Goal: Task Accomplishment & Management: Manage account settings

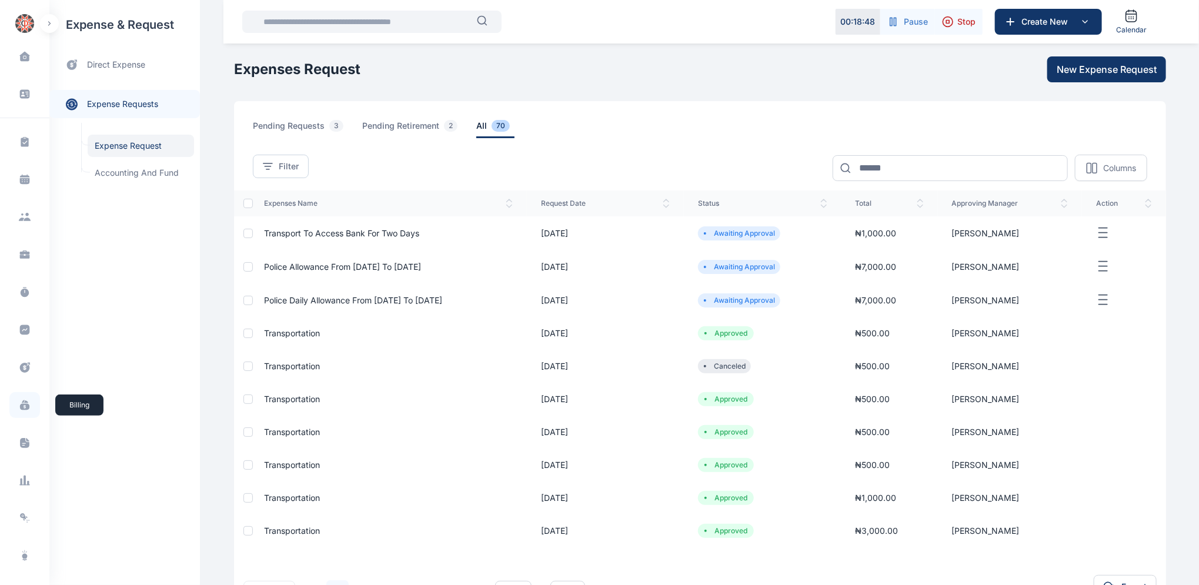
click at [20, 407] on icon at bounding box center [24, 407] width 9 height 6
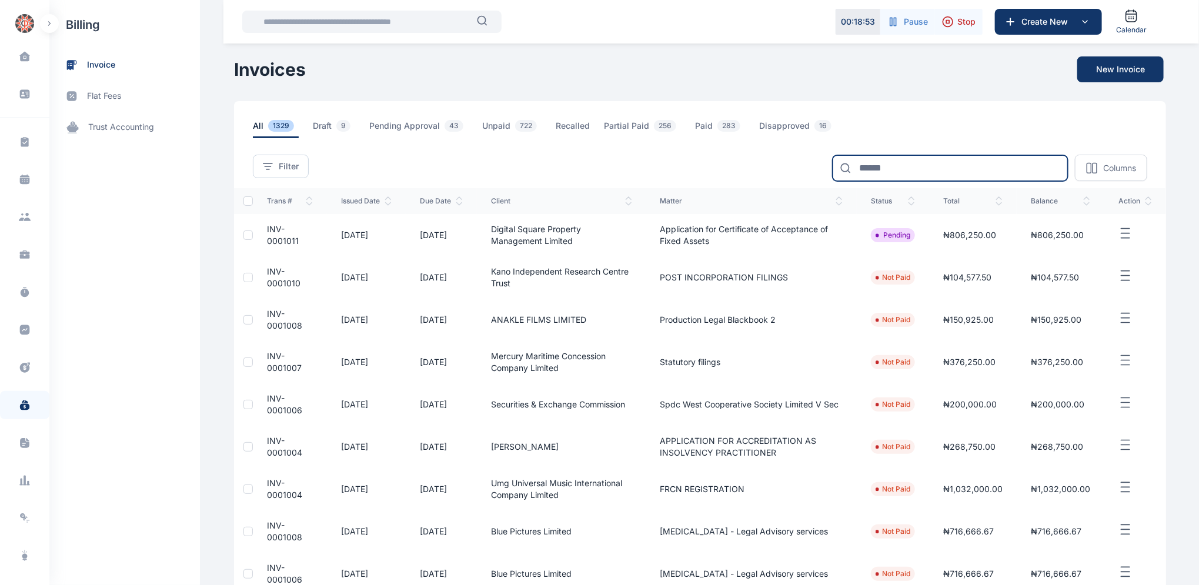
click at [895, 170] on input at bounding box center [949, 168] width 235 height 26
type input "*****"
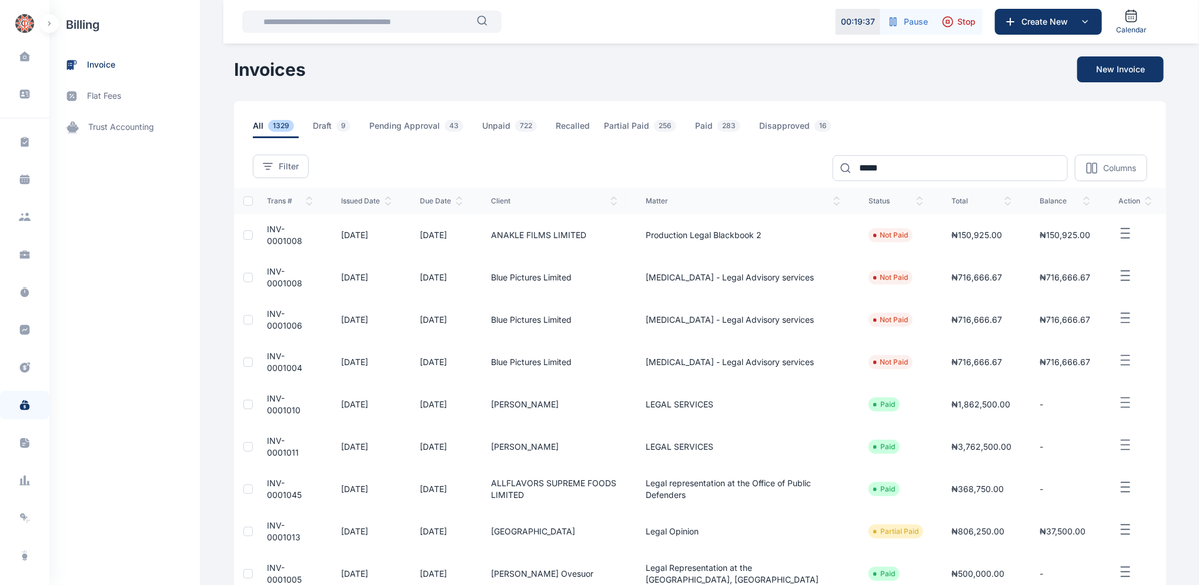
click at [269, 529] on span "INV-0001013" at bounding box center [284, 531] width 34 height 22
click at [270, 529] on span "INV-0001013" at bounding box center [284, 531] width 34 height 22
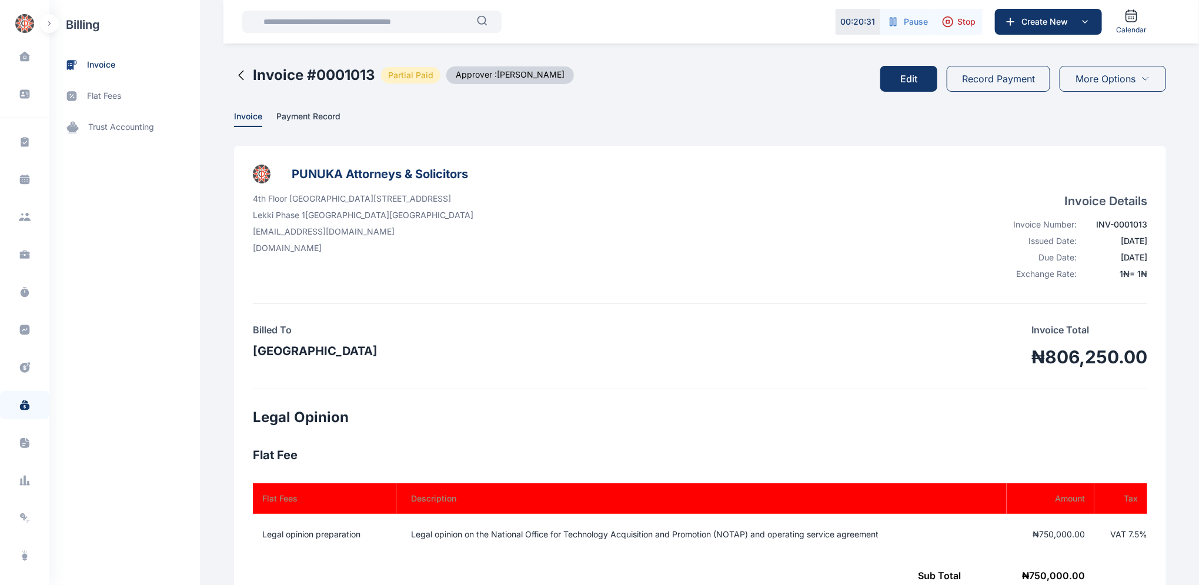
click at [239, 73] on icon at bounding box center [241, 75] width 5 height 9
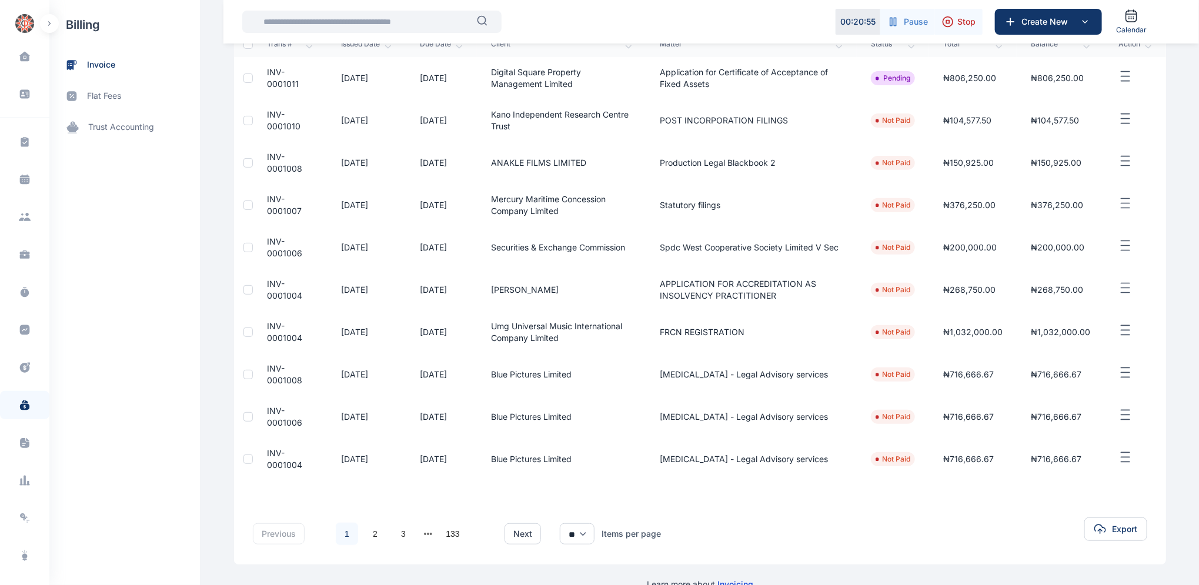
scroll to position [180, 0]
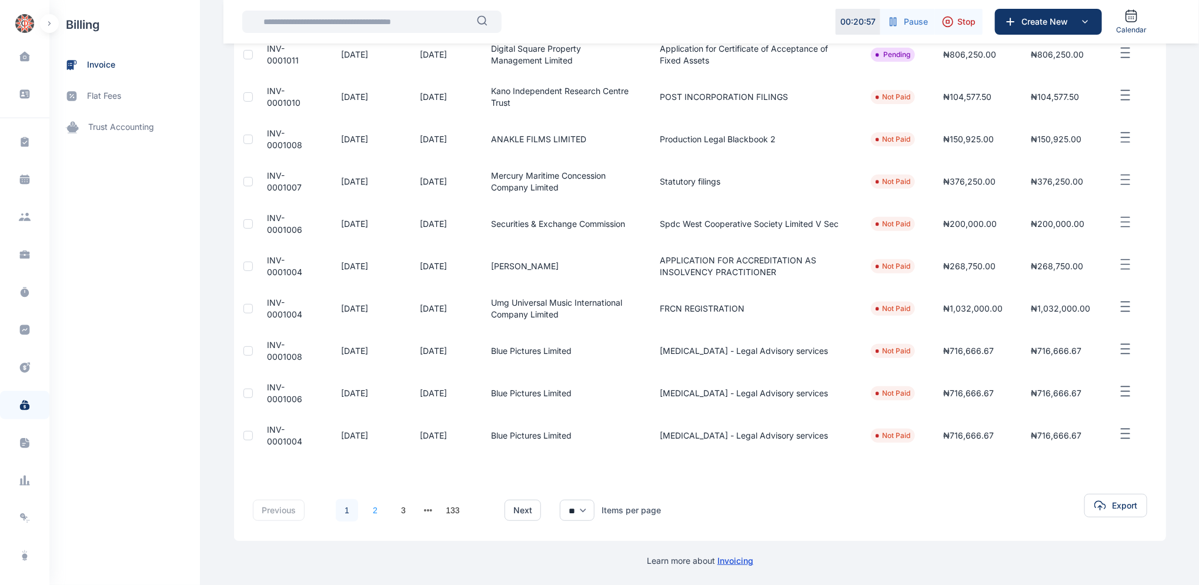
click at [370, 510] on link "2" at bounding box center [375, 510] width 22 height 22
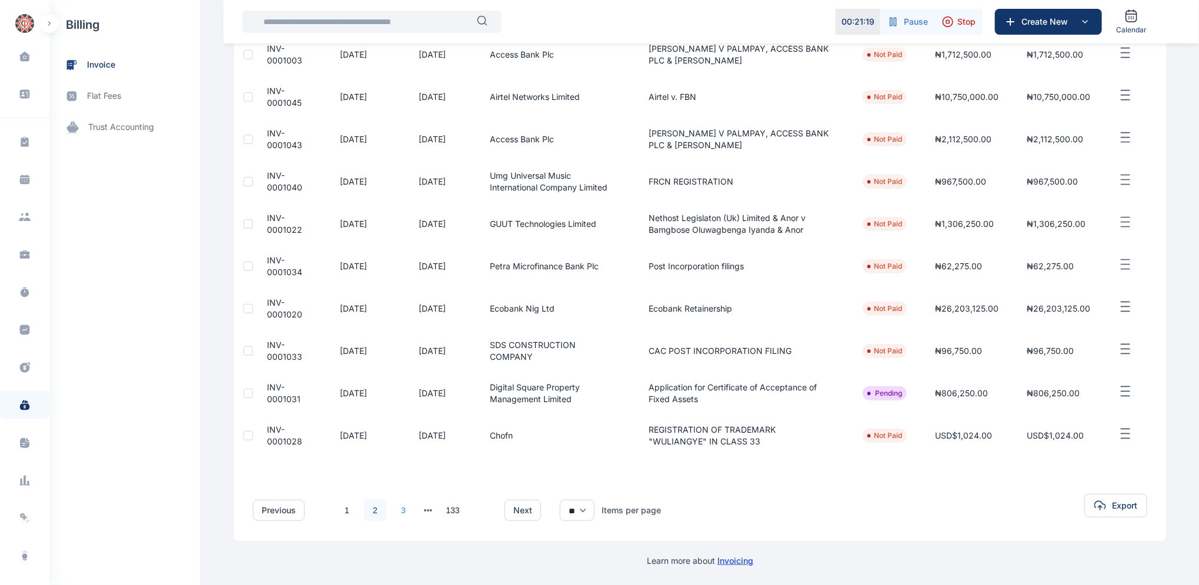
click at [393, 510] on link "3" at bounding box center [403, 510] width 22 height 22
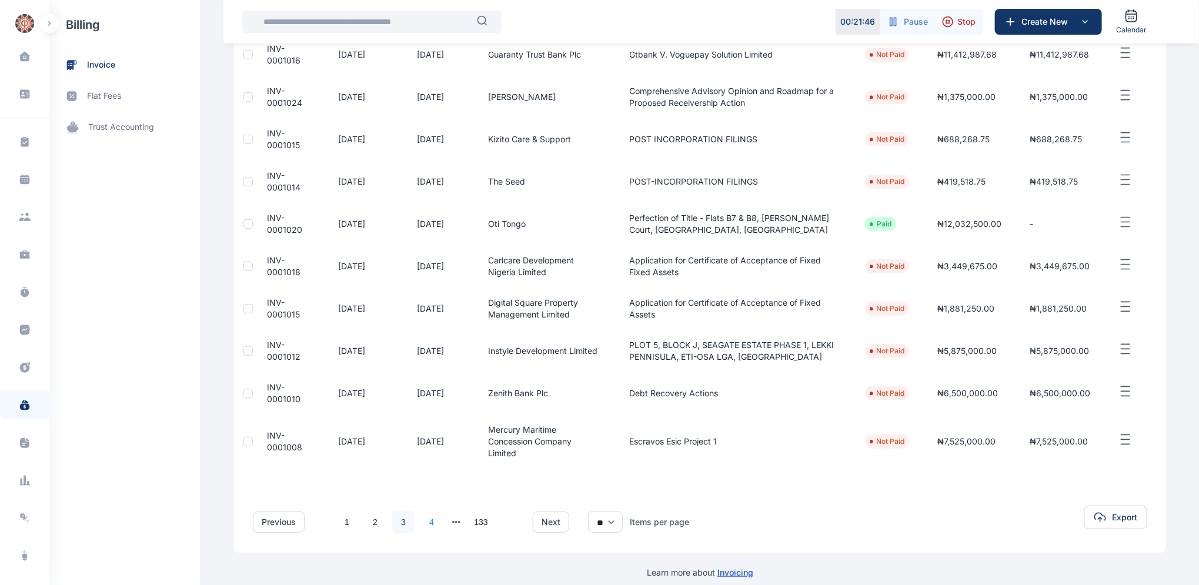
click at [425, 511] on link "4" at bounding box center [431, 522] width 22 height 22
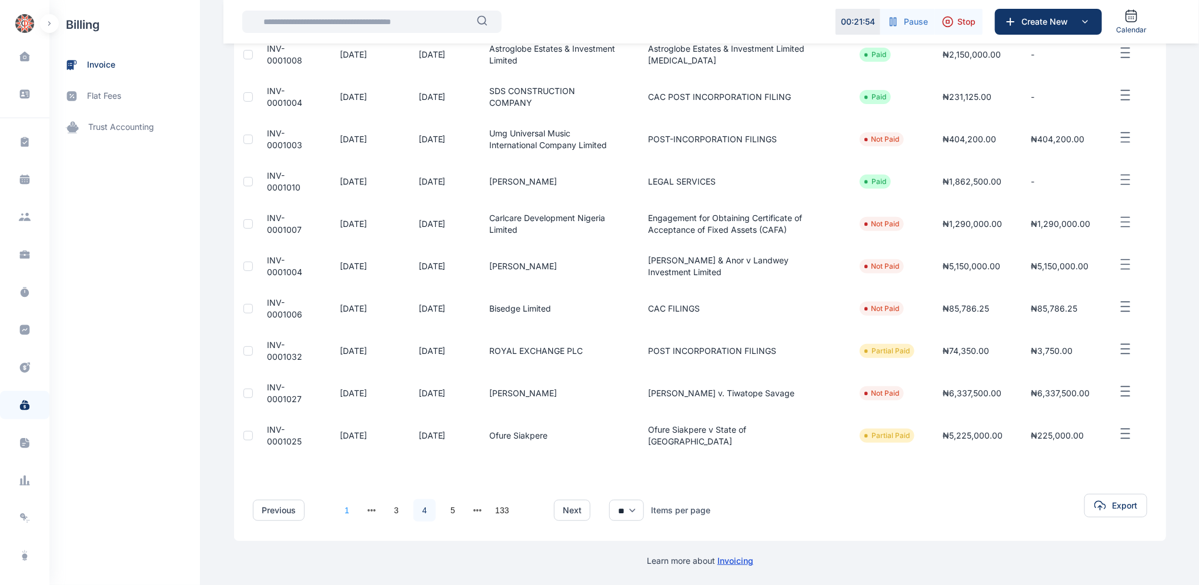
click at [340, 507] on link "1" at bounding box center [347, 510] width 22 height 22
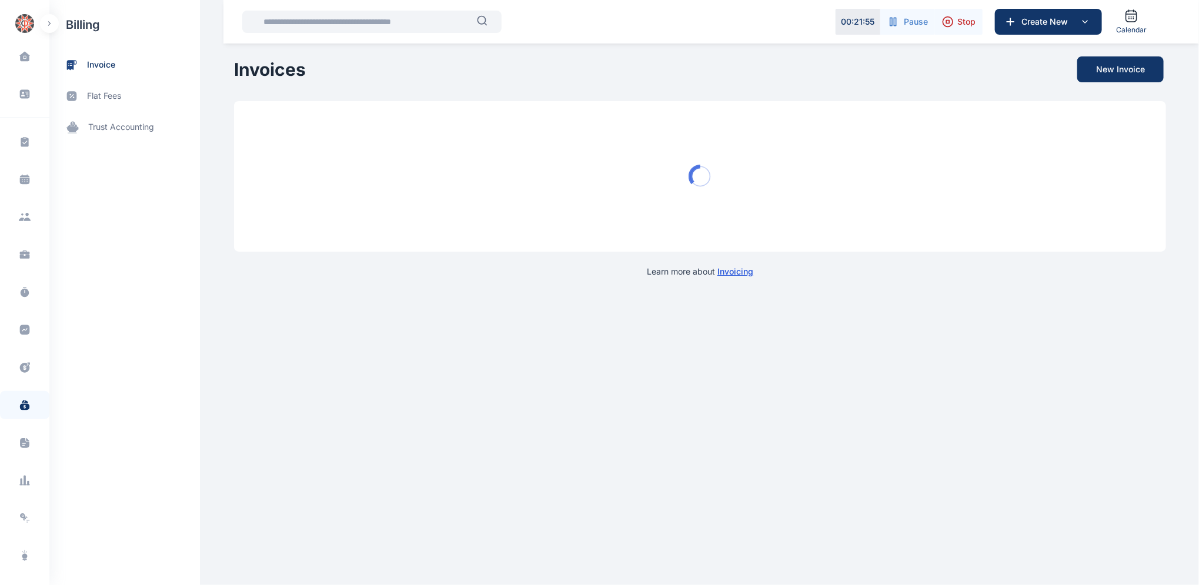
scroll to position [0, 0]
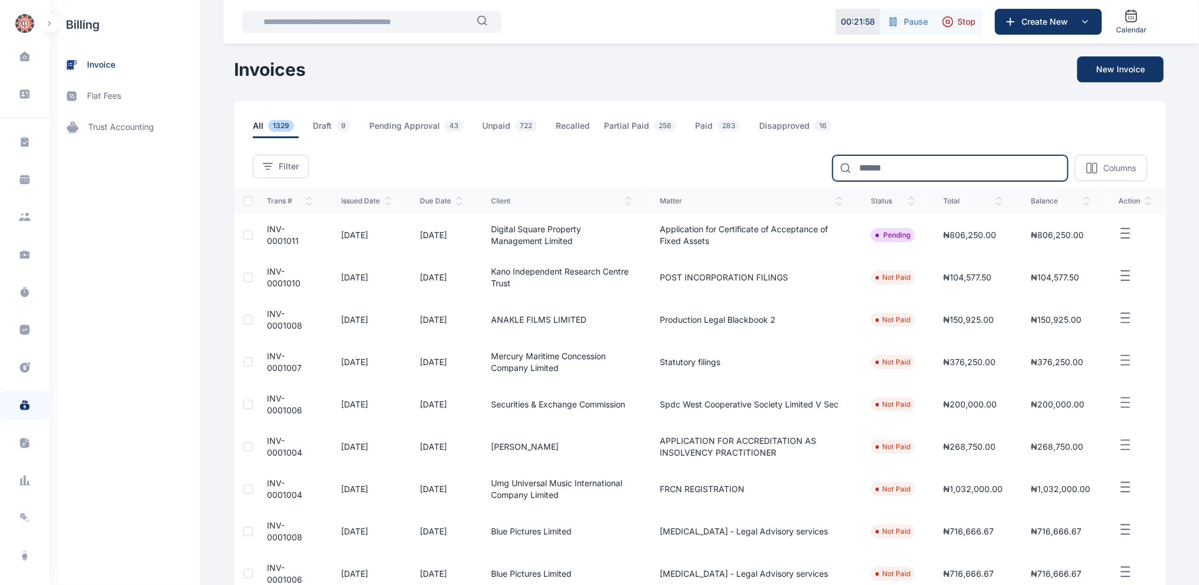
click at [879, 170] on input at bounding box center [949, 168] width 235 height 26
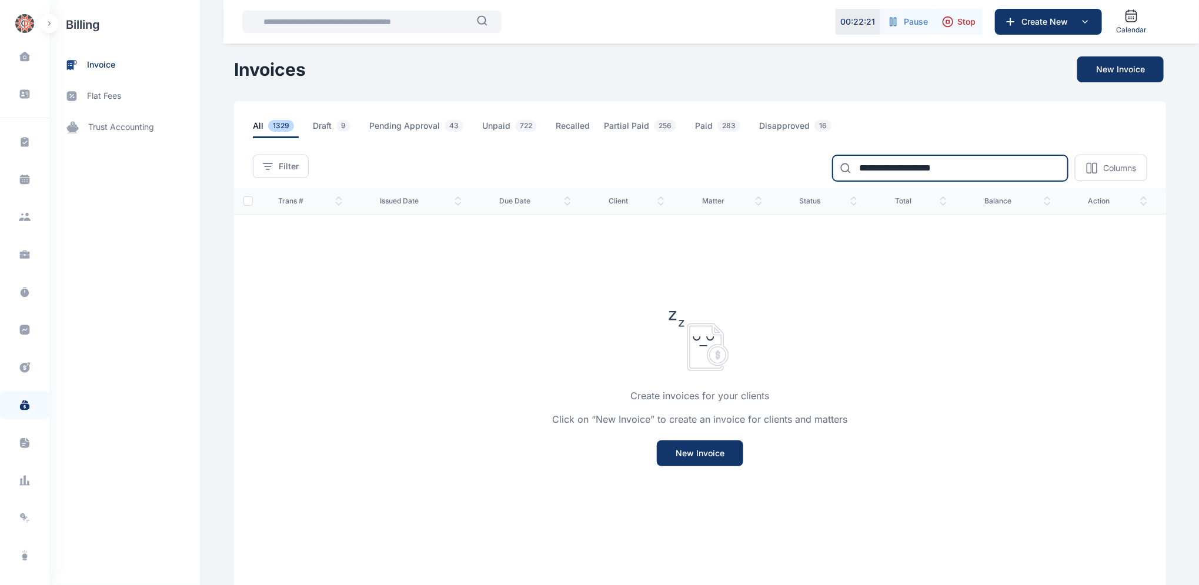
drag, startPoint x: 878, startPoint y: 168, endPoint x: 884, endPoint y: 175, distance: 9.2
click at [878, 169] on input "**********" at bounding box center [949, 168] width 235 height 26
click at [882, 163] on input "**********" at bounding box center [949, 168] width 235 height 26
type input "**********"
click at [96, 67] on span "invoice" at bounding box center [101, 65] width 28 height 12
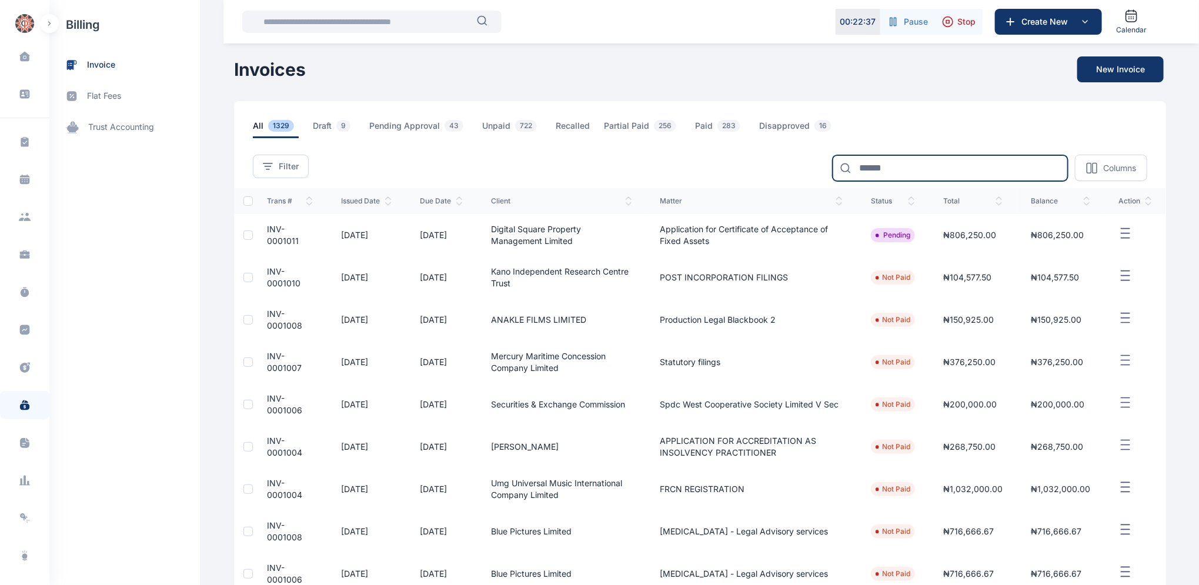
click at [943, 165] on input at bounding box center [949, 168] width 235 height 26
type input "*******"
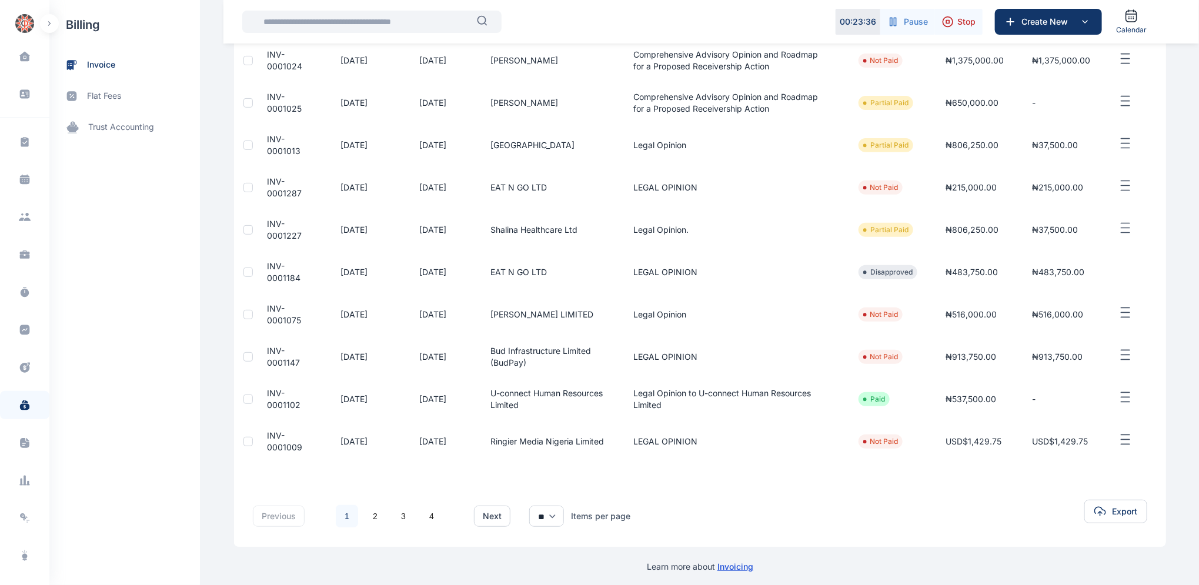
scroll to position [180, 0]
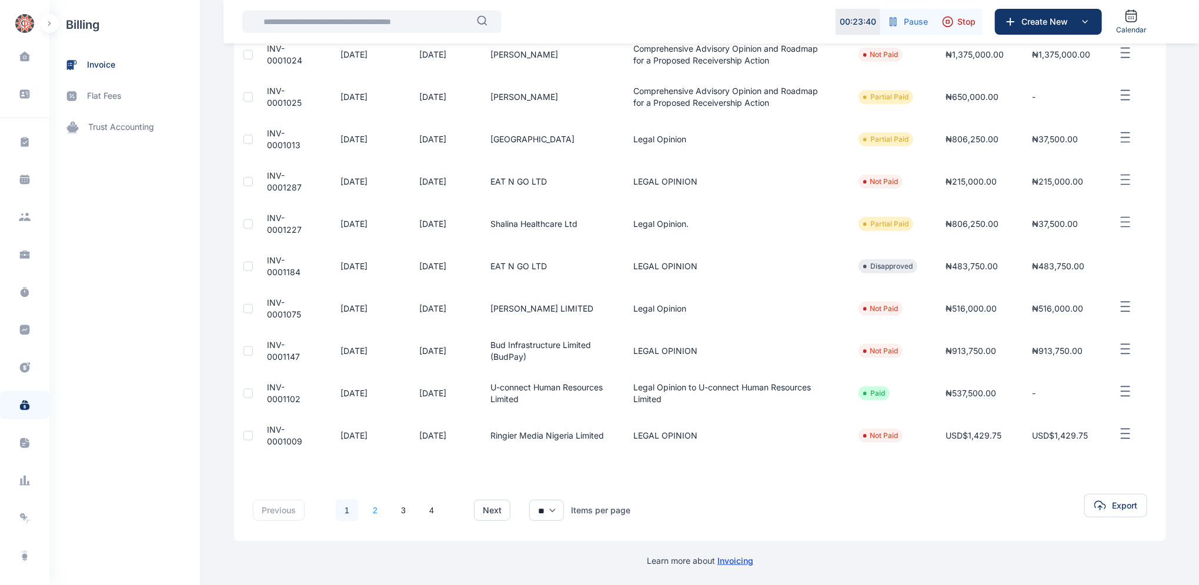
click at [367, 510] on link "2" at bounding box center [375, 510] width 22 height 22
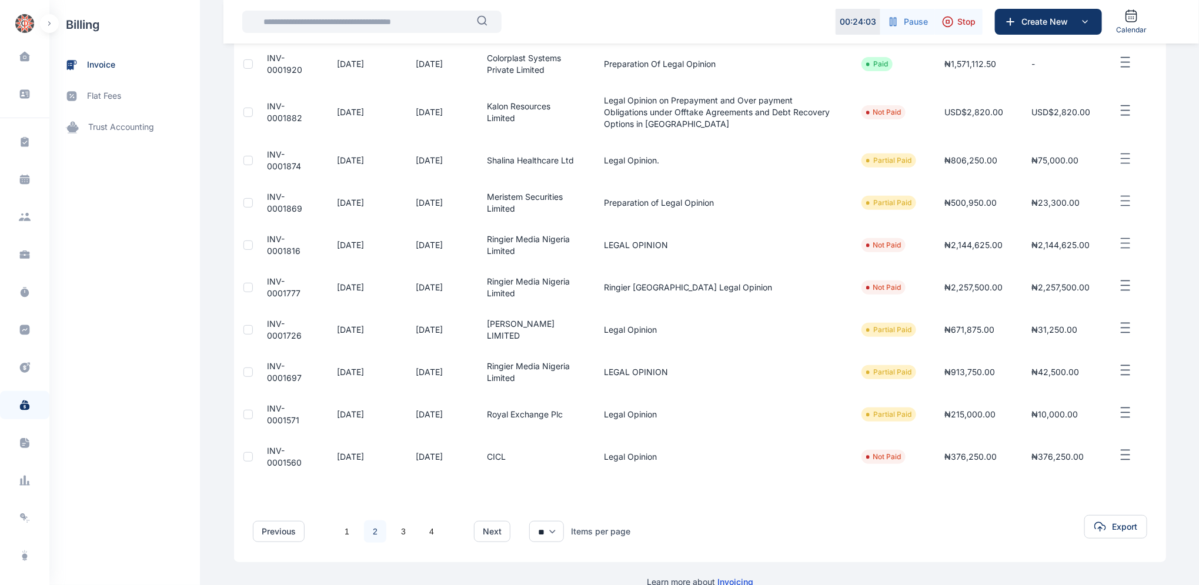
scroll to position [192, 0]
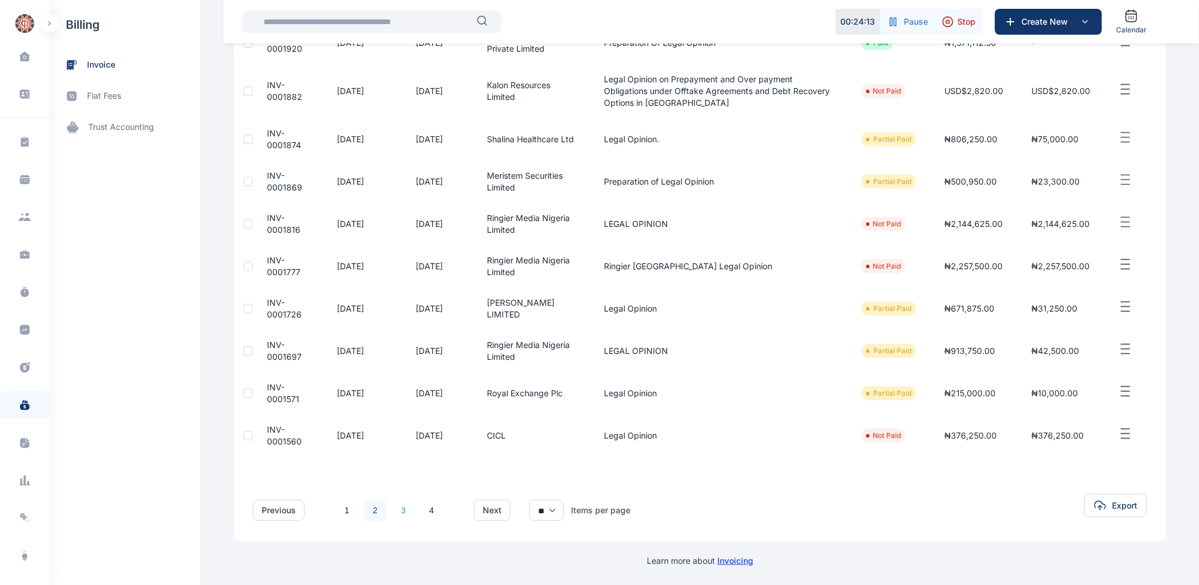
click at [393, 503] on link "3" at bounding box center [403, 510] width 22 height 22
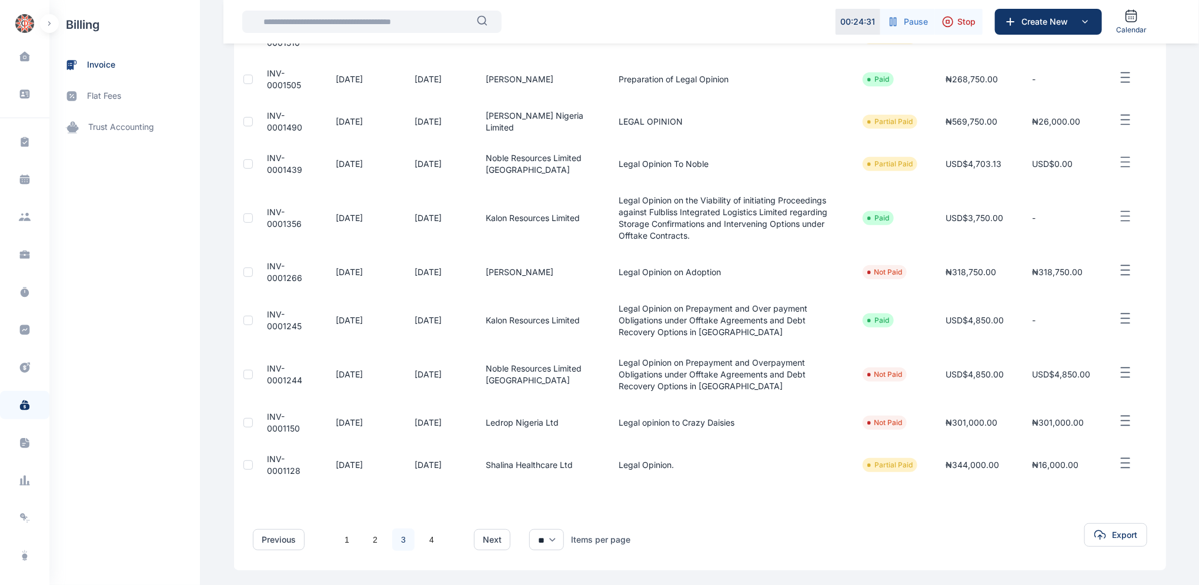
scroll to position [216, 0]
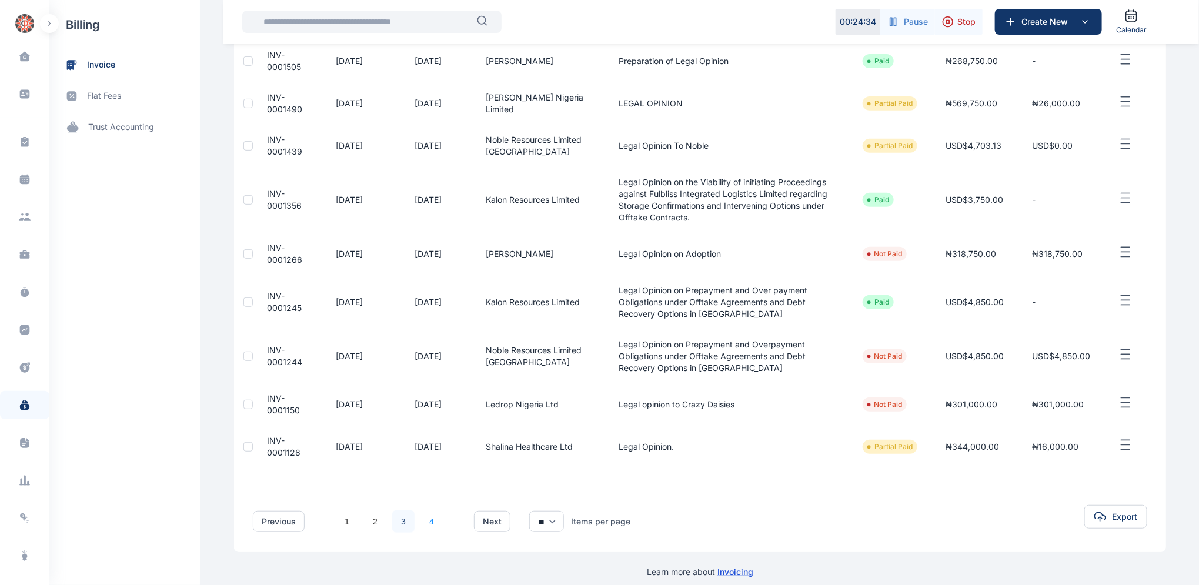
click at [424, 510] on link "4" at bounding box center [431, 521] width 22 height 22
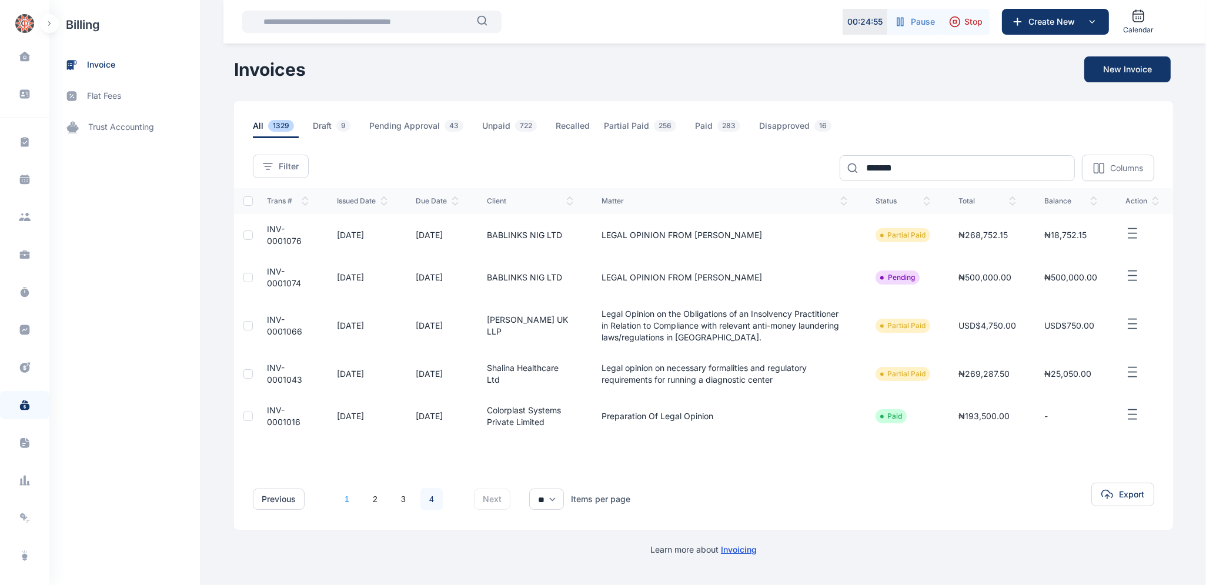
click at [350, 498] on link "1" at bounding box center [347, 499] width 22 height 22
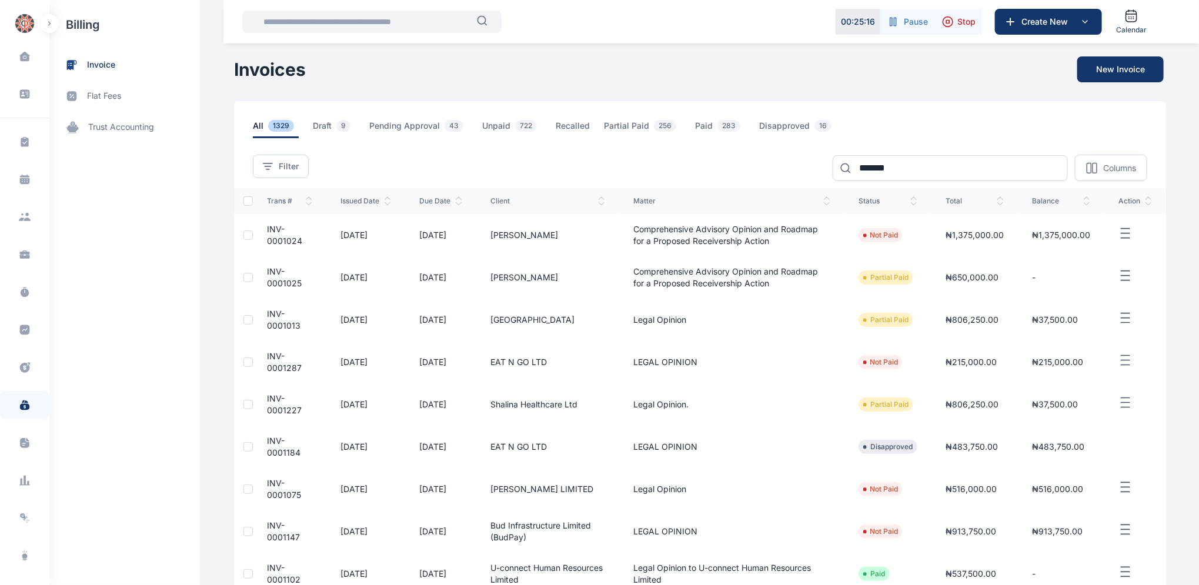
click at [267, 314] on span "INV-0001013" at bounding box center [284, 320] width 34 height 22
click at [267, 313] on span "INV-0001013" at bounding box center [284, 320] width 34 height 22
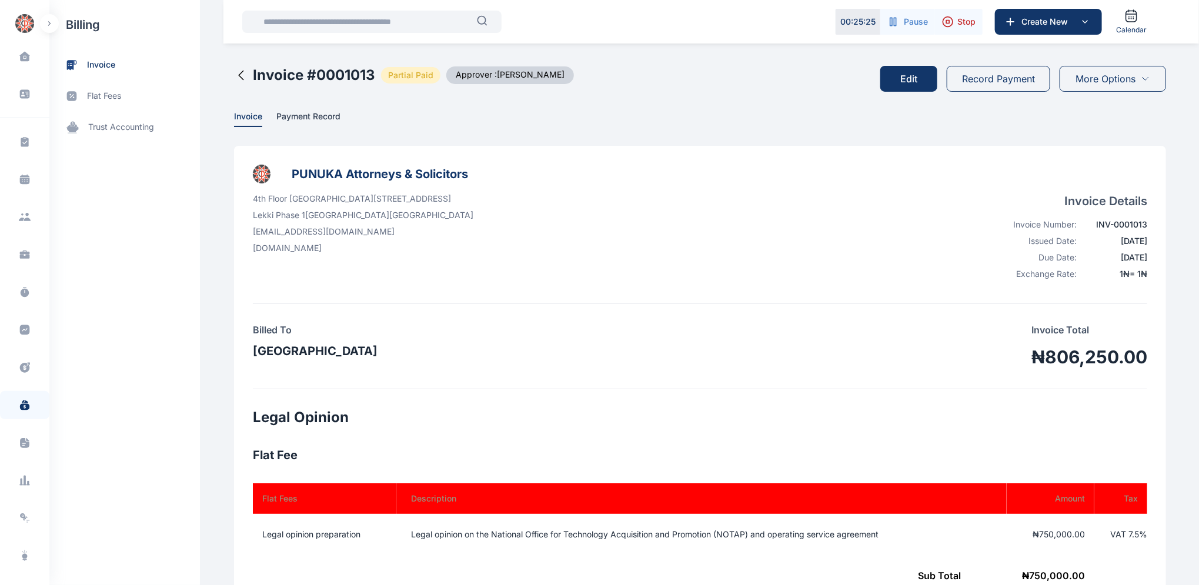
click at [909, 82] on button "Edit" at bounding box center [908, 79] width 57 height 26
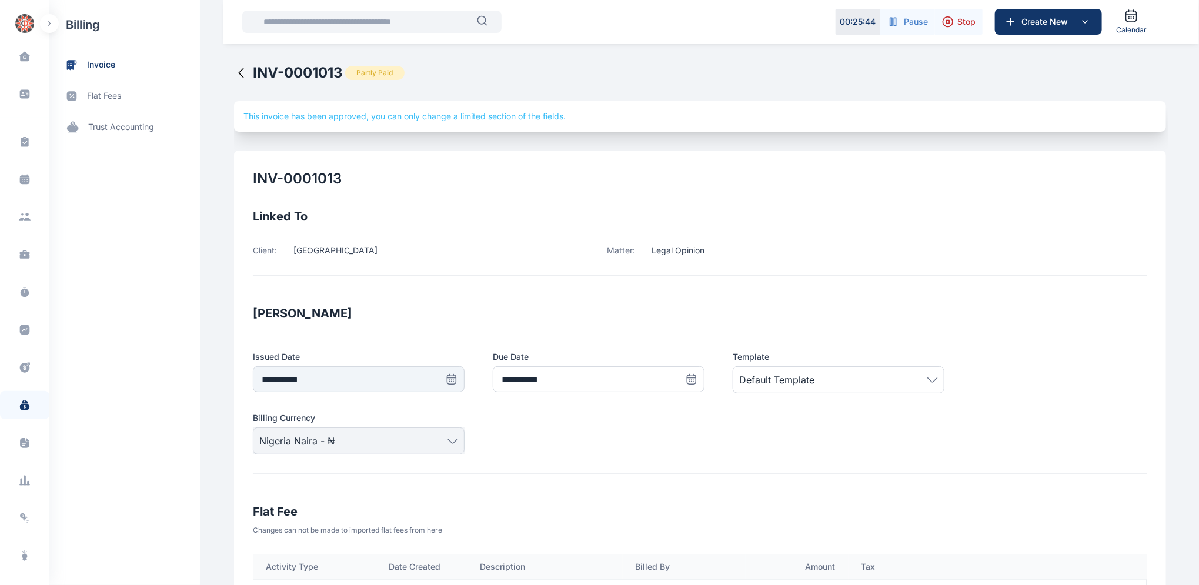
click at [234, 74] on icon at bounding box center [241, 73] width 14 height 14
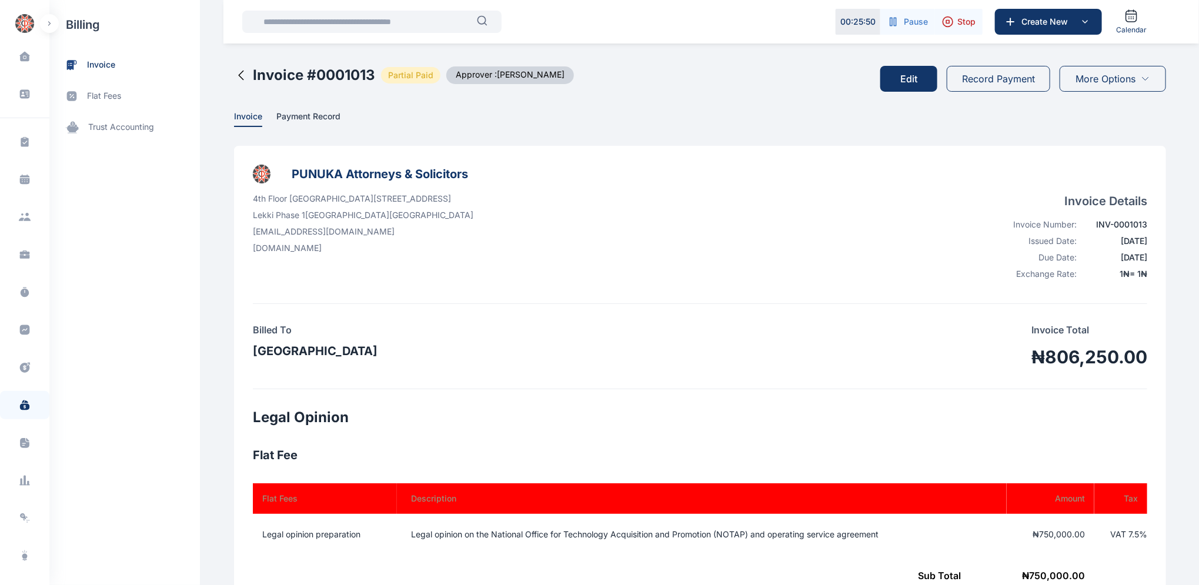
click at [237, 78] on icon at bounding box center [241, 75] width 14 height 14
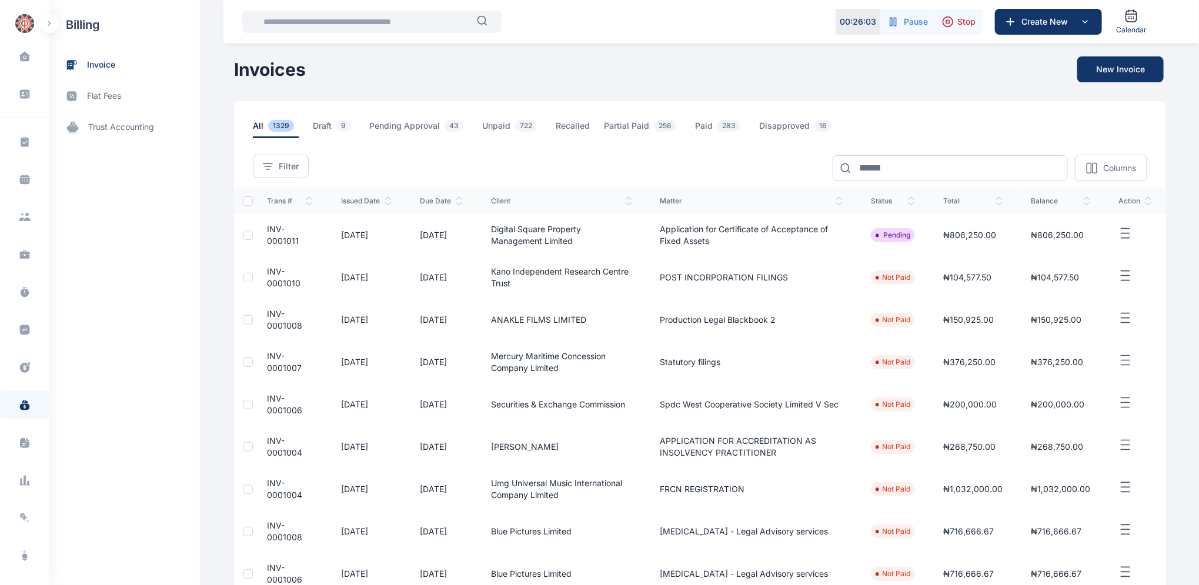
drag, startPoint x: 1198, startPoint y: 376, endPoint x: 1201, endPoint y: 397, distance: 21.5
click at [1198, 397] on html "00 : 26 : 03 Pause Stop Create New Calendar Dashboard dashboard Conflict-Check …" at bounding box center [599, 383] width 1199 height 766
click at [923, 167] on input at bounding box center [949, 168] width 235 height 26
type input "*******"
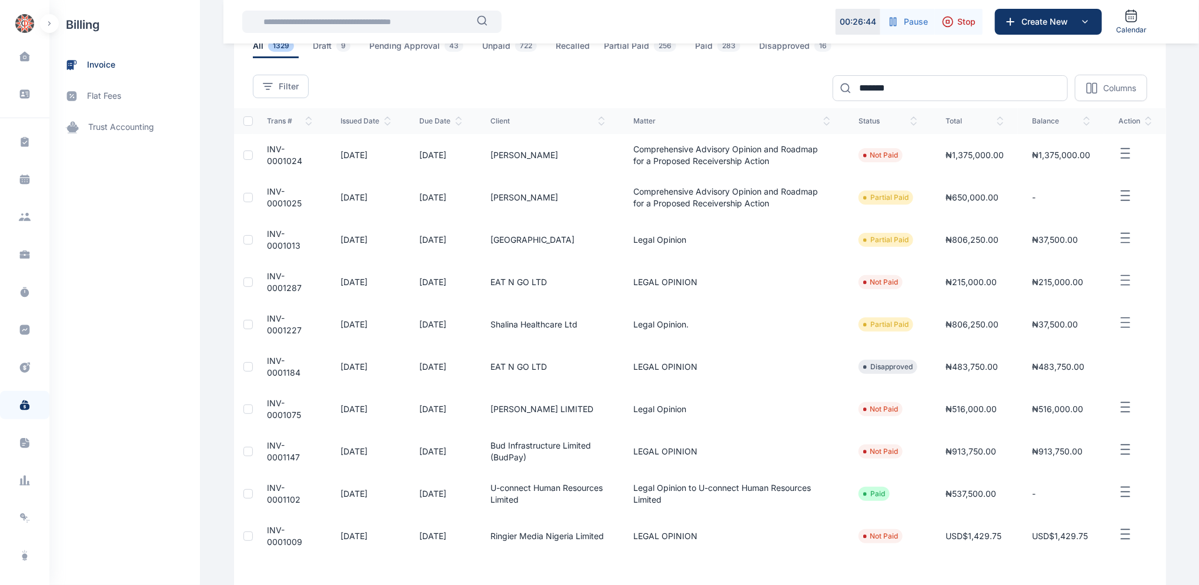
scroll to position [81, 0]
click at [267, 403] on span "INV-0001075" at bounding box center [284, 408] width 34 height 22
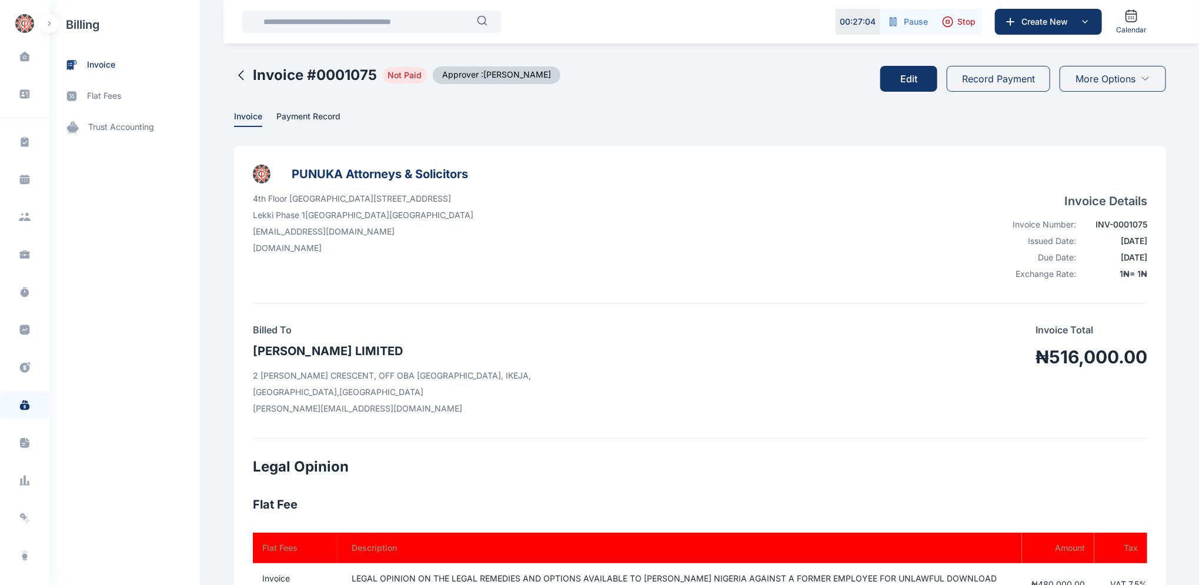
click at [913, 76] on button "Edit" at bounding box center [908, 79] width 57 height 26
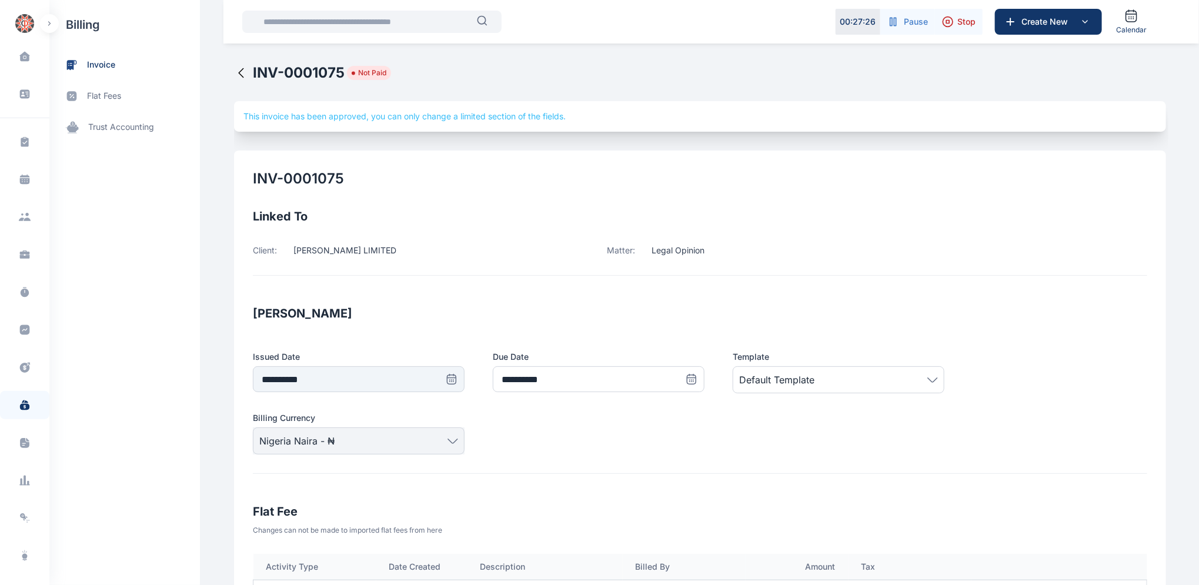
click at [239, 72] on icon at bounding box center [241, 73] width 5 height 9
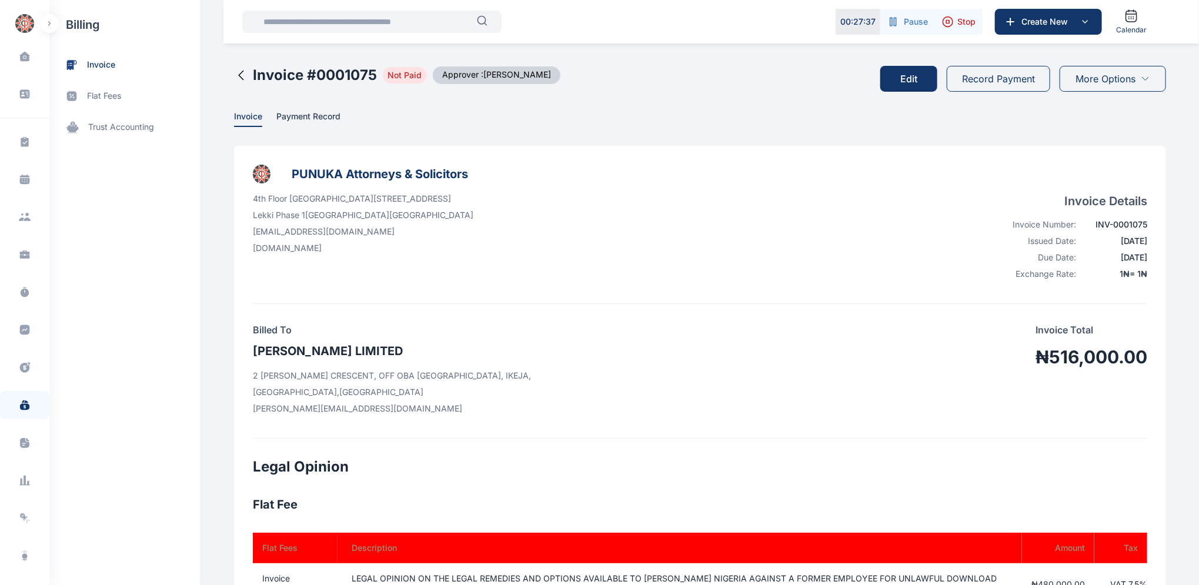
click at [234, 73] on icon at bounding box center [241, 75] width 14 height 14
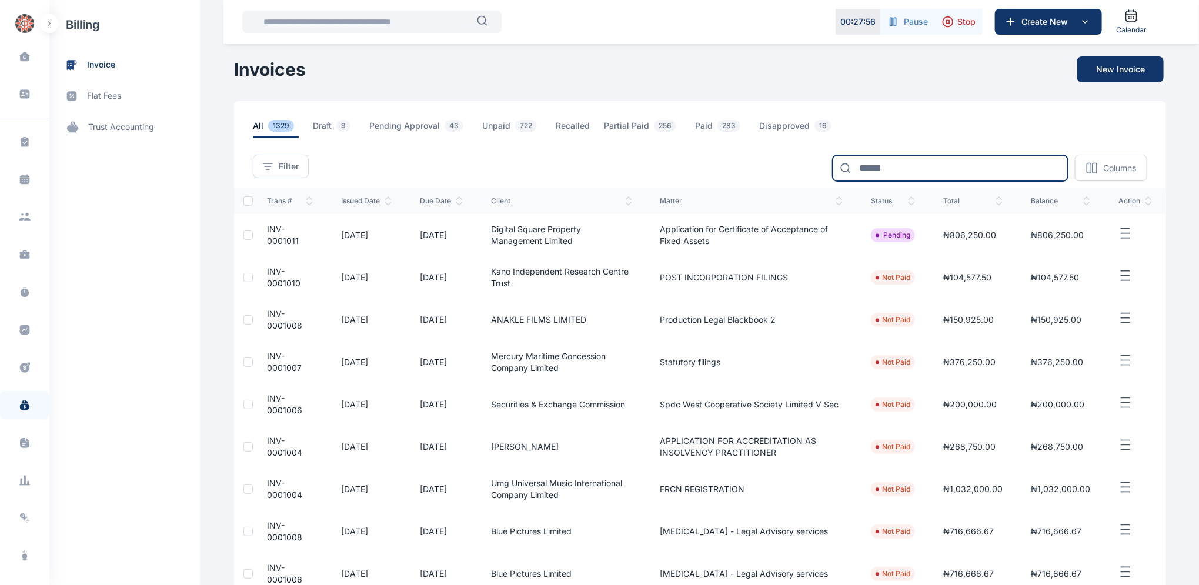
click at [908, 169] on input at bounding box center [949, 168] width 235 height 26
type input "*******"
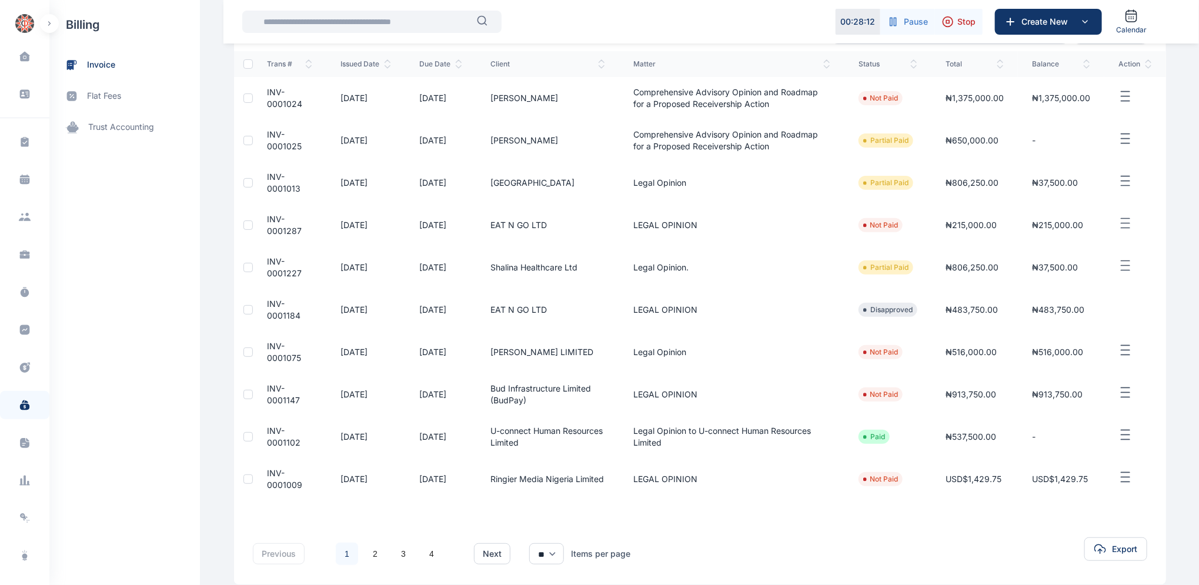
scroll to position [138, 0]
click at [370, 554] on link "2" at bounding box center [375, 553] width 22 height 22
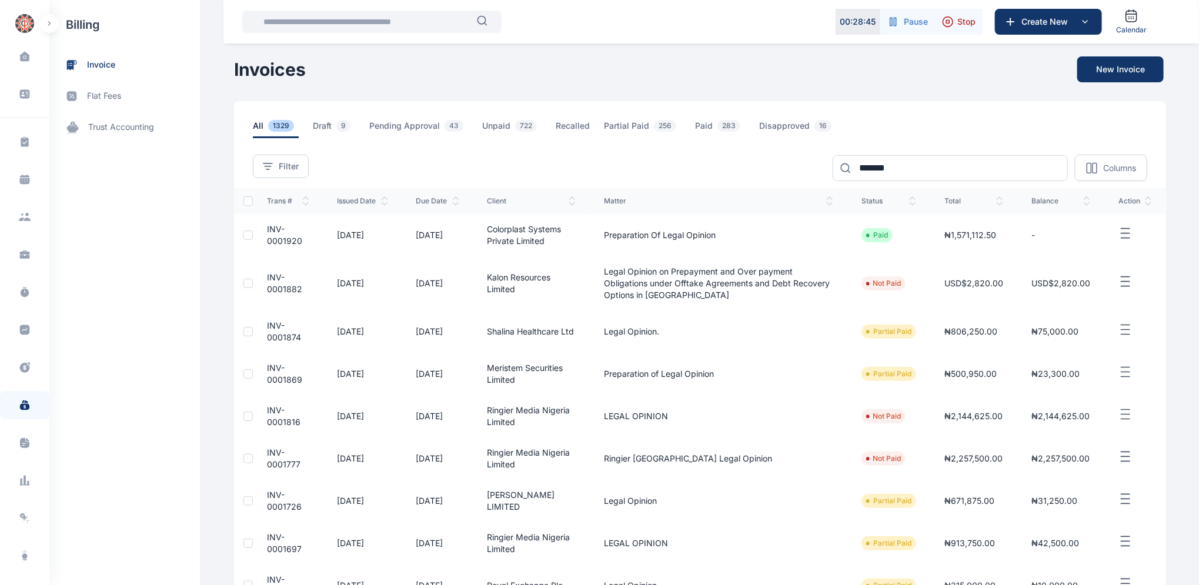
drag, startPoint x: 1198, startPoint y: 427, endPoint x: 1204, endPoint y: 456, distance: 29.4
click at [1198, 456] on html "00 : 28 : 45 Pause Stop Create New Calendar Dashboard dashboard Conflict-Check …" at bounding box center [599, 389] width 1199 height 778
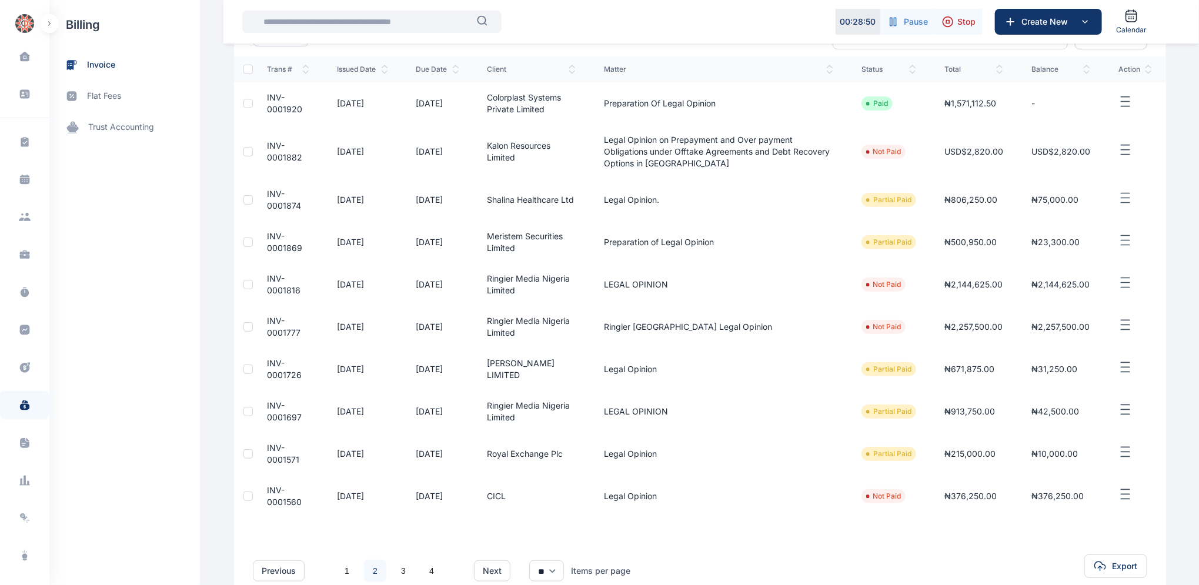
scroll to position [130, 0]
click at [268, 494] on span "INV-0001560" at bounding box center [284, 498] width 35 height 22
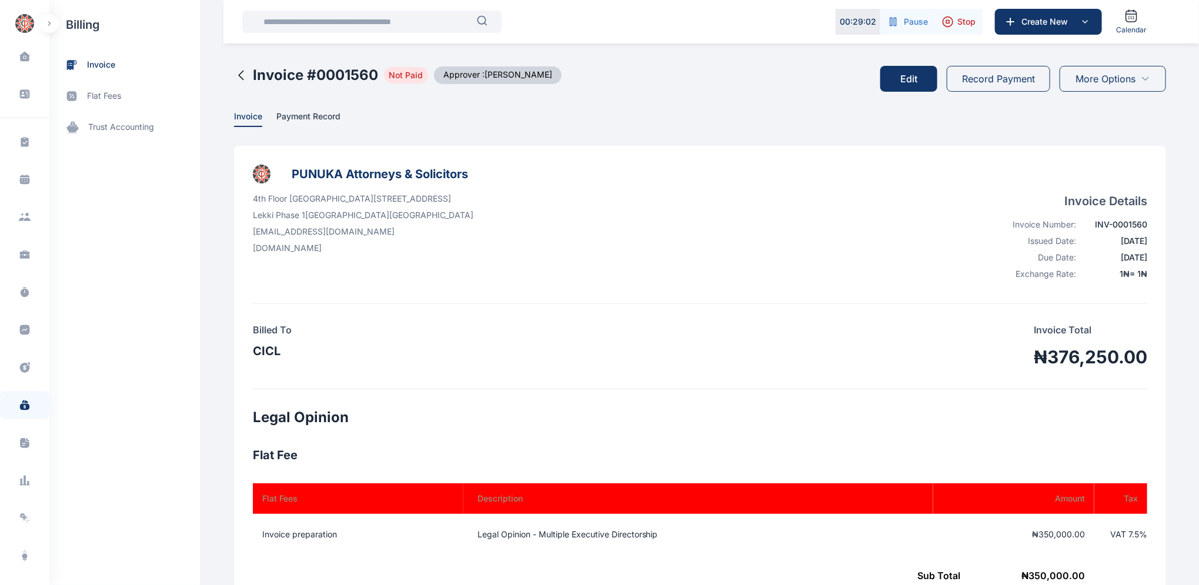
click at [916, 76] on button "Edit" at bounding box center [908, 79] width 57 height 26
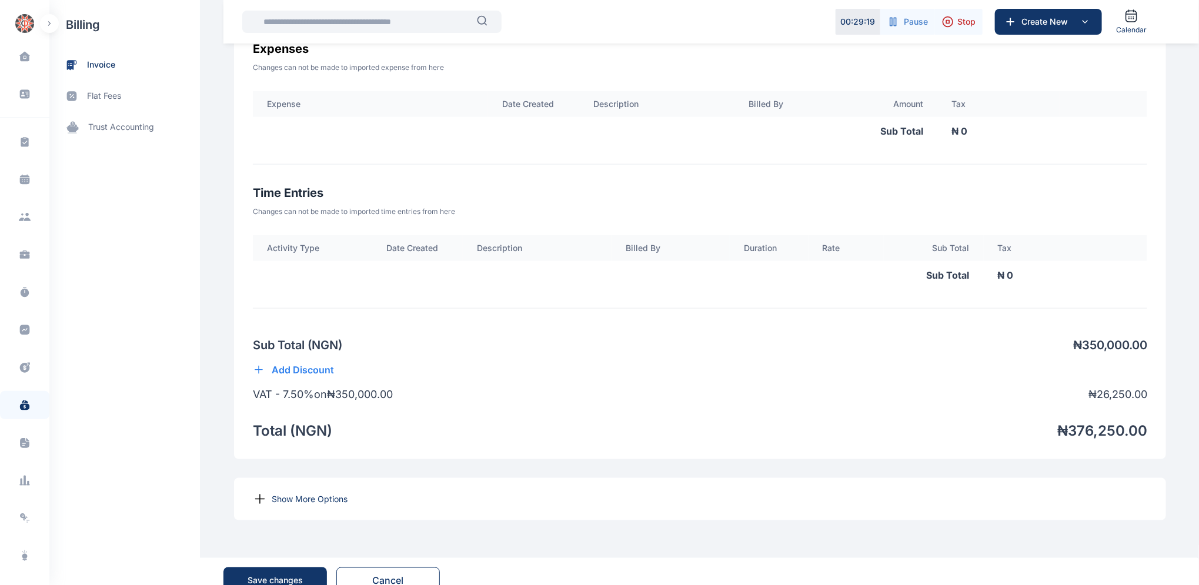
scroll to position [668, 0]
